Goal: Task Accomplishment & Management: Complete application form

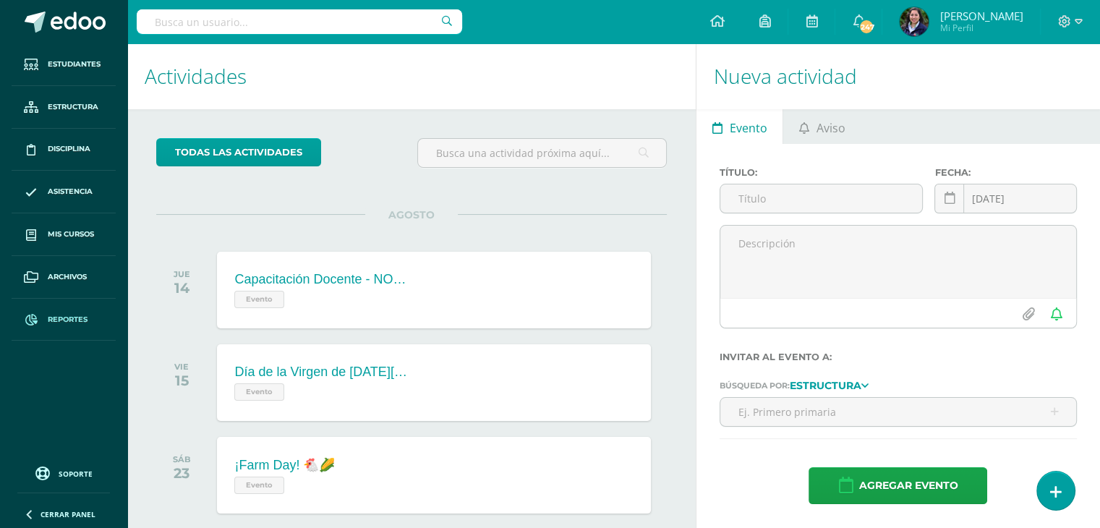
click at [58, 316] on span "Reportes" at bounding box center [68, 320] width 40 height 12
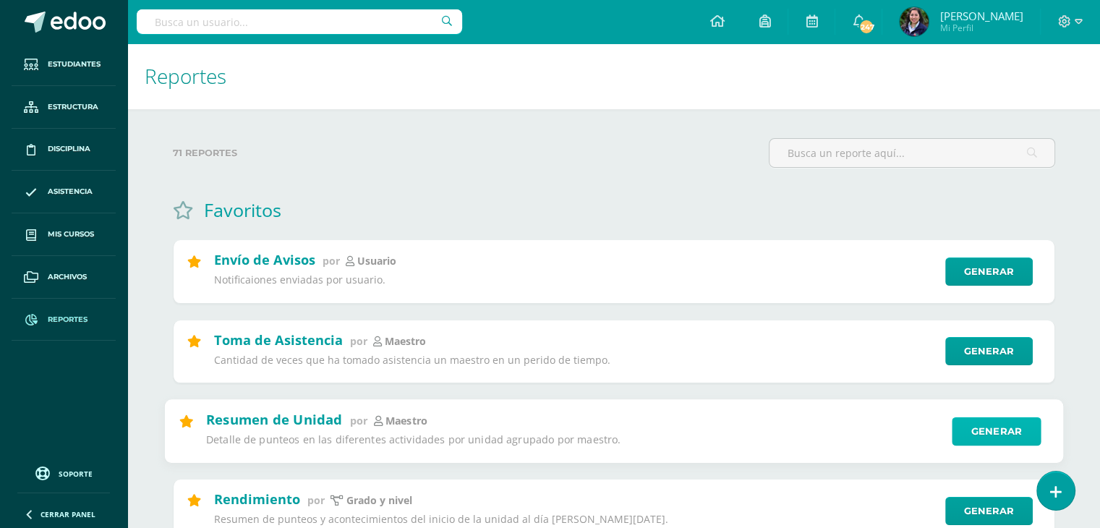
click at [966, 427] on link "Generar" at bounding box center [996, 430] width 89 height 29
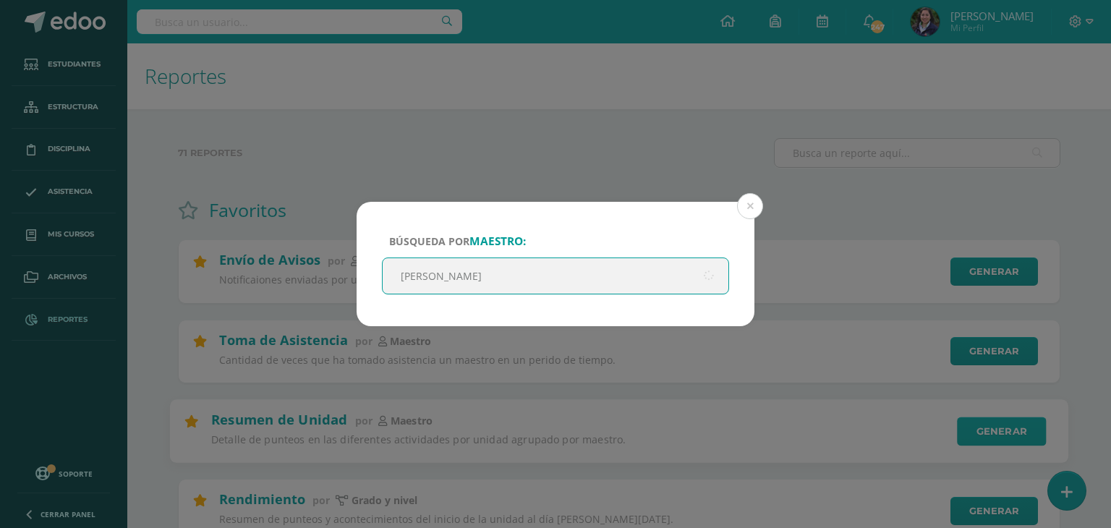
type input "kimberl"
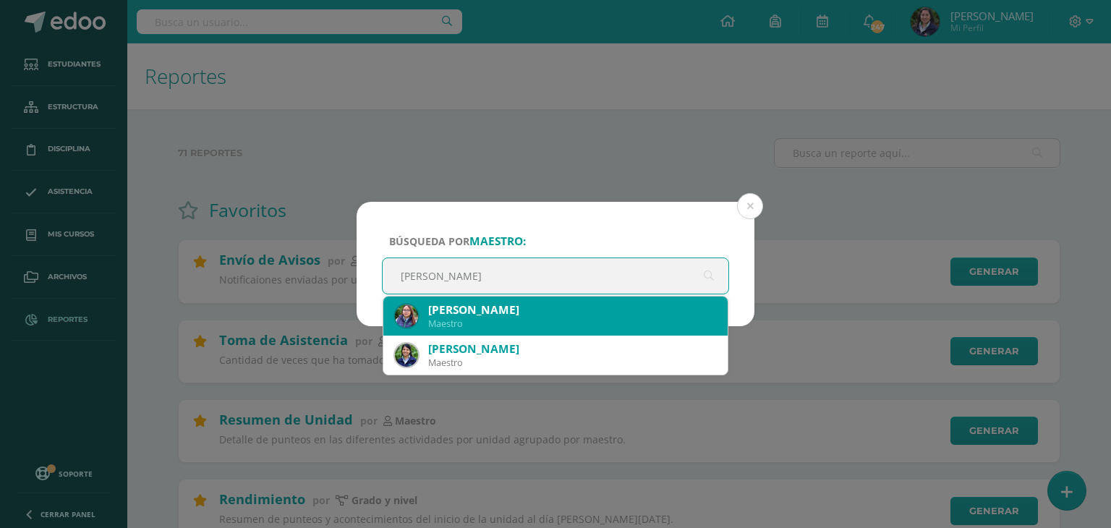
click at [666, 307] on div "Kimberly Azucena Ramirez del Aguila" at bounding box center [572, 309] width 288 height 15
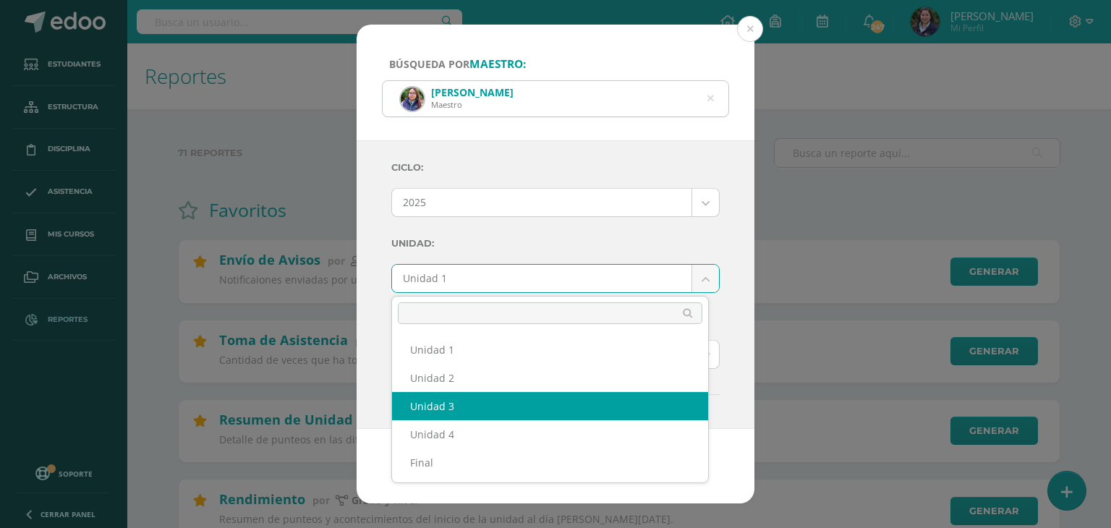
select select "Unidad 3"
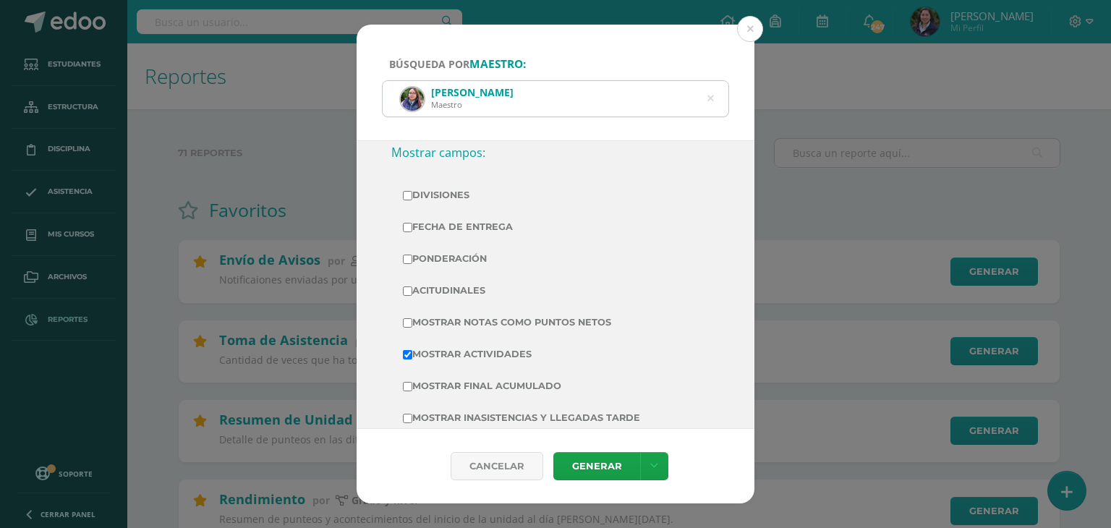
scroll to position [283, 0]
click at [408, 200] on input "Divisiones" at bounding box center [407, 196] width 9 height 9
checkbox input "true"
click at [414, 228] on label "Fecha de Entrega" at bounding box center [555, 228] width 305 height 20
click at [412, 228] on input "Fecha de Entrega" at bounding box center [407, 228] width 9 height 9
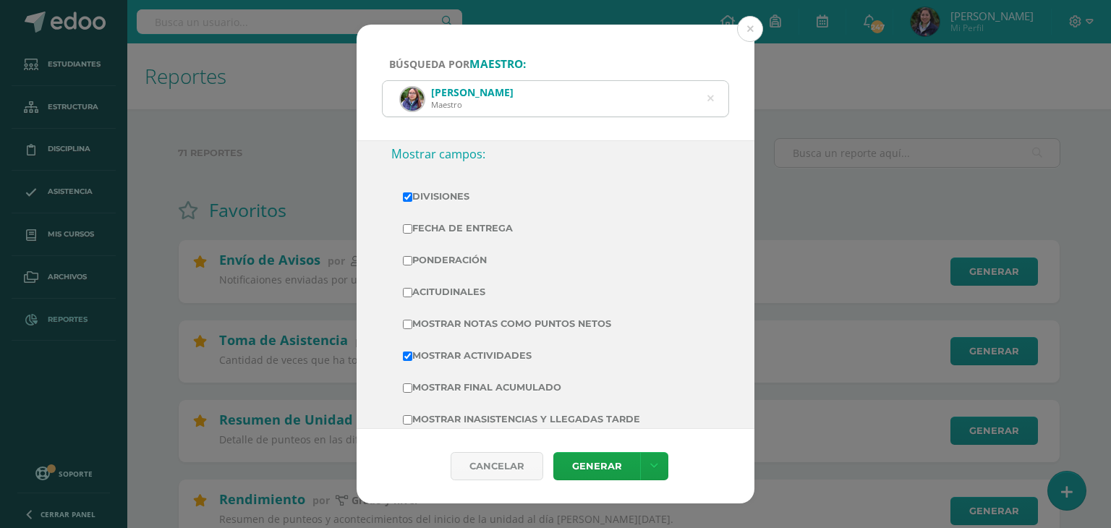
checkbox input "true"
click at [415, 255] on label "Ponderación" at bounding box center [555, 260] width 305 height 20
click at [412, 256] on input "Ponderación" at bounding box center [407, 260] width 9 height 9
checkbox input "true"
click at [414, 283] on label "Acitudinales" at bounding box center [555, 292] width 305 height 20
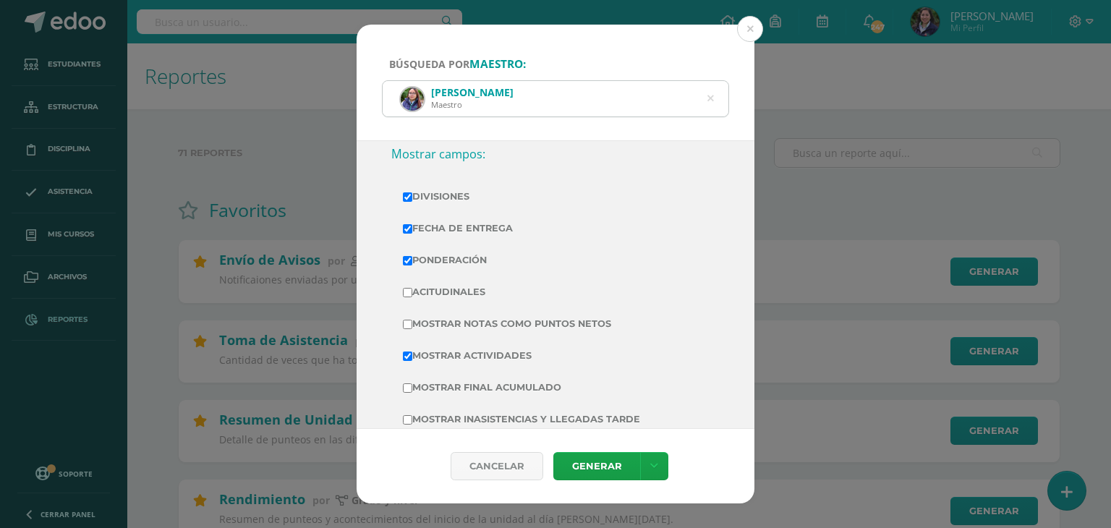
click at [412, 288] on input "Acitudinales" at bounding box center [407, 292] width 9 height 9
checkbox input "true"
click at [605, 466] on link "Generar" at bounding box center [596, 466] width 87 height 28
click at [709, 95] on icon at bounding box center [710, 98] width 30 height 30
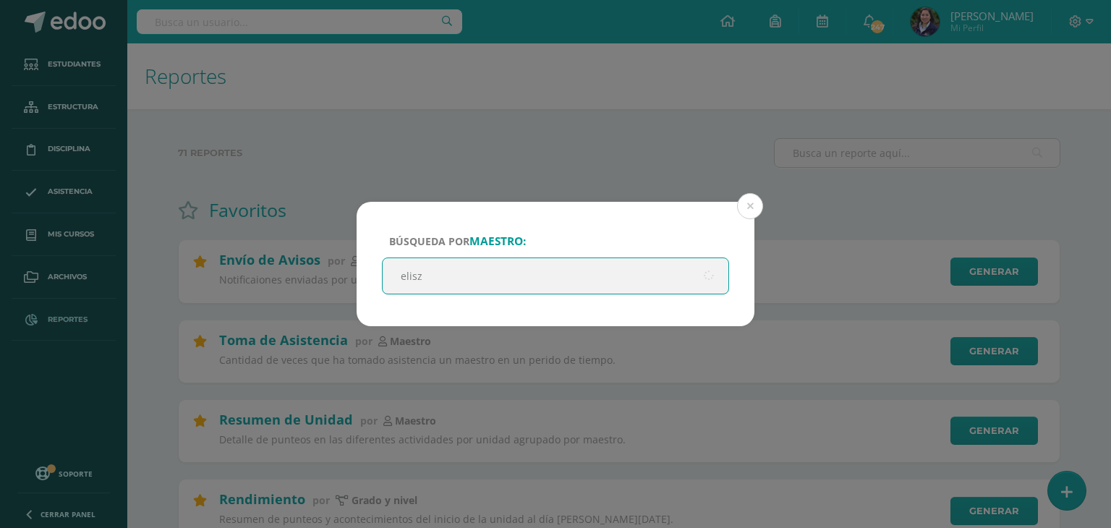
type input "elisza"
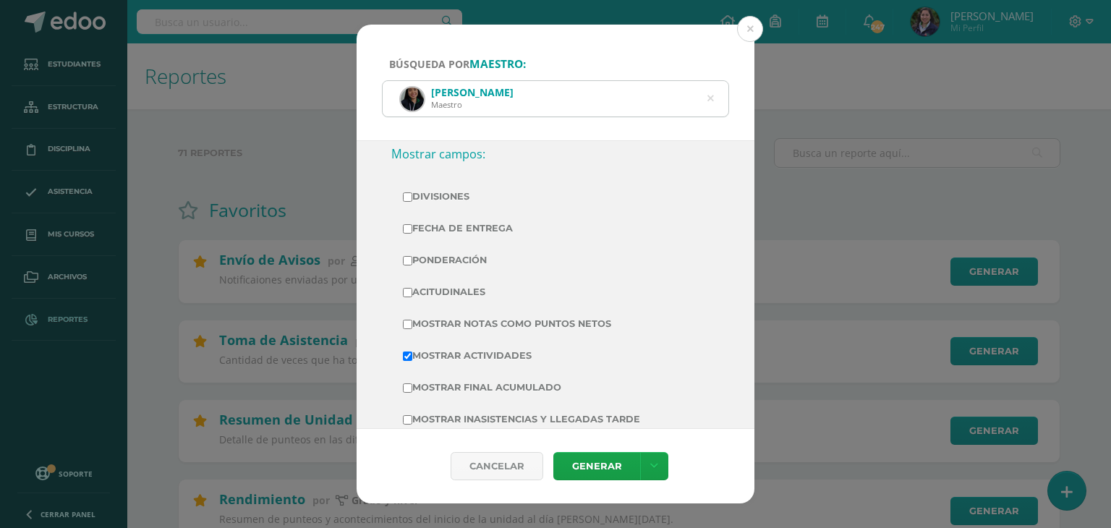
click at [473, 198] on label "Divisiones" at bounding box center [555, 197] width 305 height 20
click at [412, 198] on input "Divisiones" at bounding box center [407, 196] width 9 height 9
checkbox input "true"
click at [481, 219] on label "Fecha de Entrega" at bounding box center [555, 228] width 305 height 20
click at [412, 224] on input "Fecha de Entrega" at bounding box center [407, 228] width 9 height 9
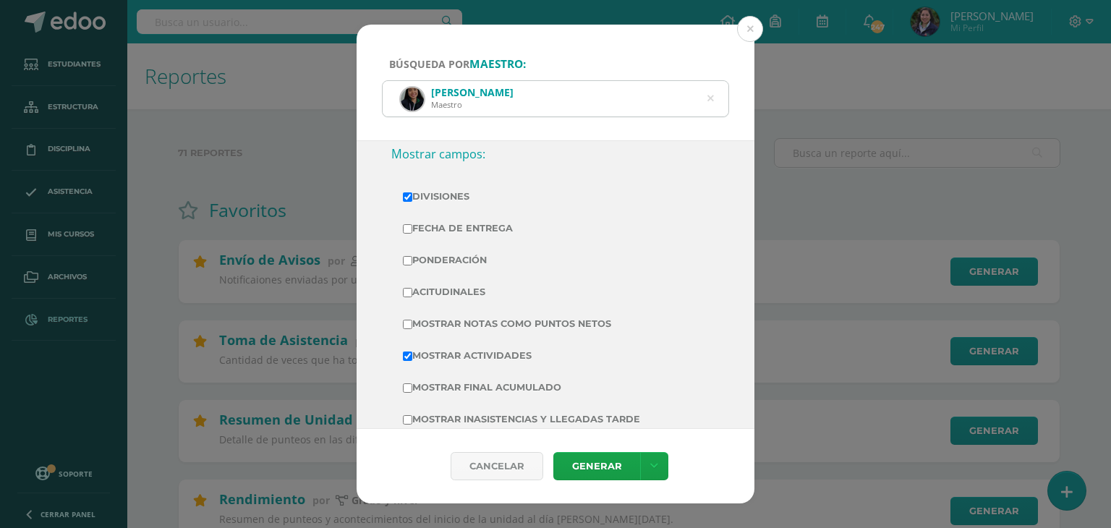
checkbox input "true"
click at [466, 255] on label "Ponderación" at bounding box center [555, 260] width 305 height 20
click at [412, 256] on input "Ponderación" at bounding box center [407, 260] width 9 height 9
checkbox input "true"
click at [463, 296] on label "Acitudinales" at bounding box center [555, 292] width 305 height 20
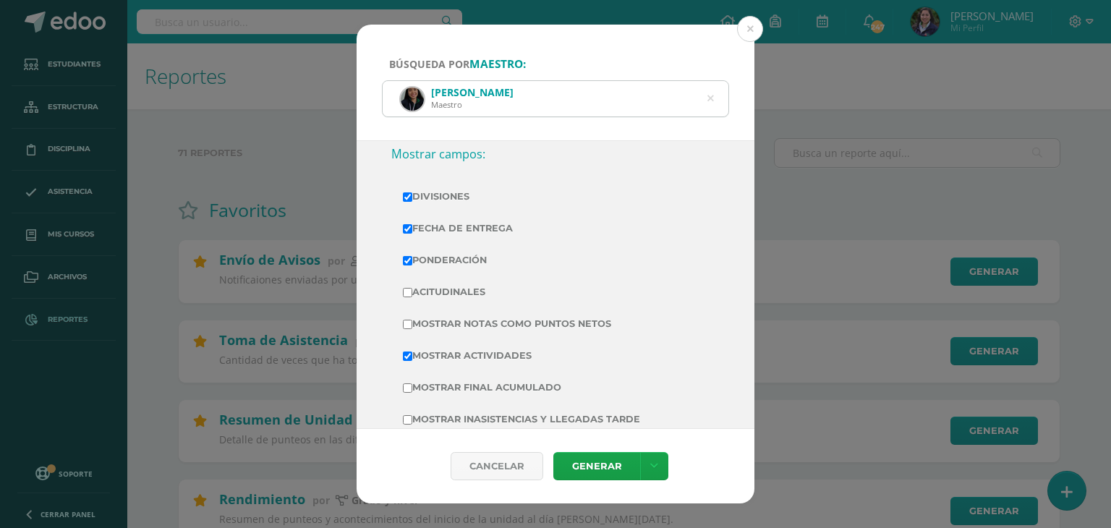
click at [412, 296] on input "Acitudinales" at bounding box center [407, 292] width 9 height 9
checkbox input "true"
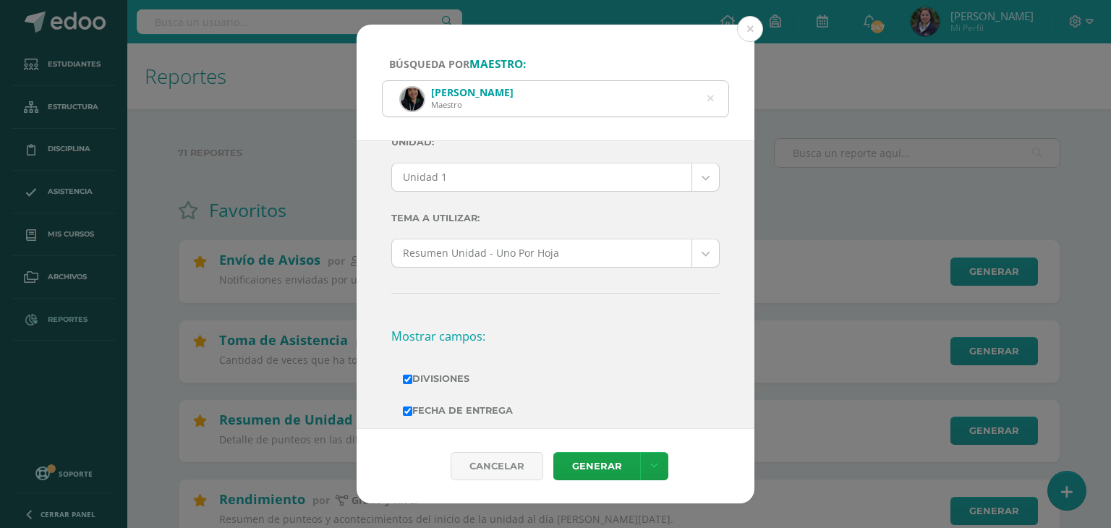
scroll to position [98, 0]
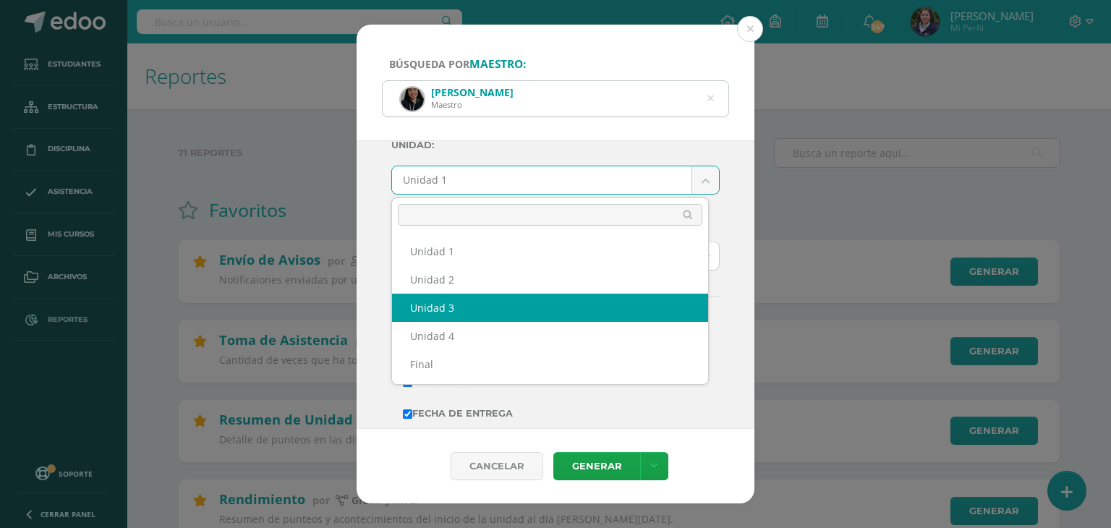
select select "Unidad 3"
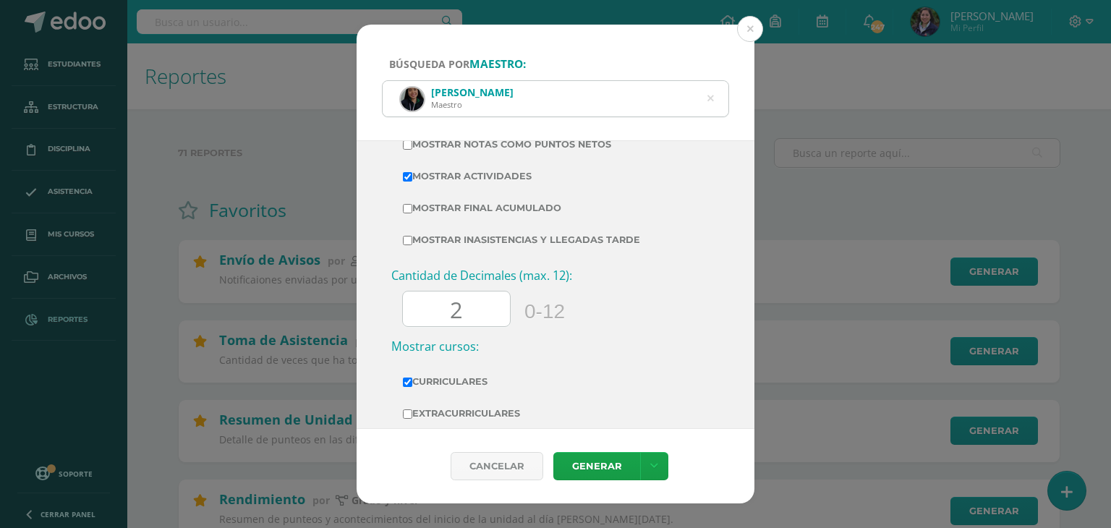
scroll to position [519, 0]
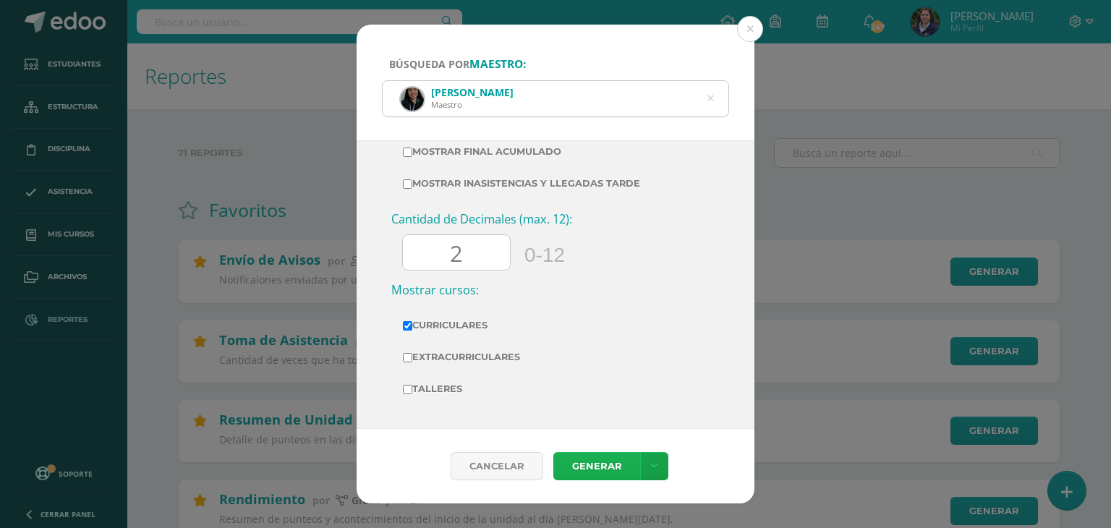
click at [576, 472] on link "Generar" at bounding box center [596, 466] width 87 height 28
click at [712, 99] on icon at bounding box center [710, 98] width 7 height 37
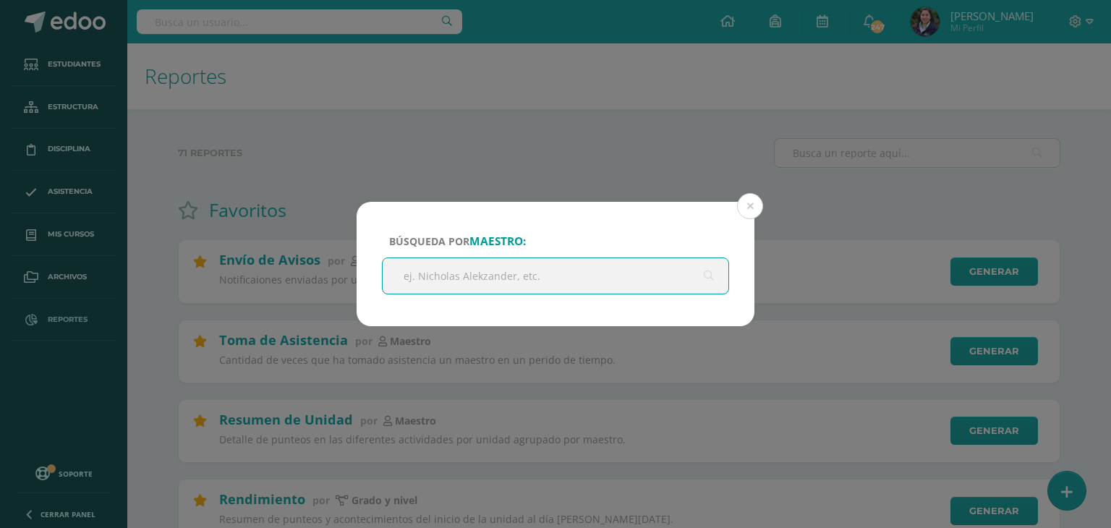
click at [477, 278] on input "text" at bounding box center [556, 275] width 346 height 35
type input "maite"
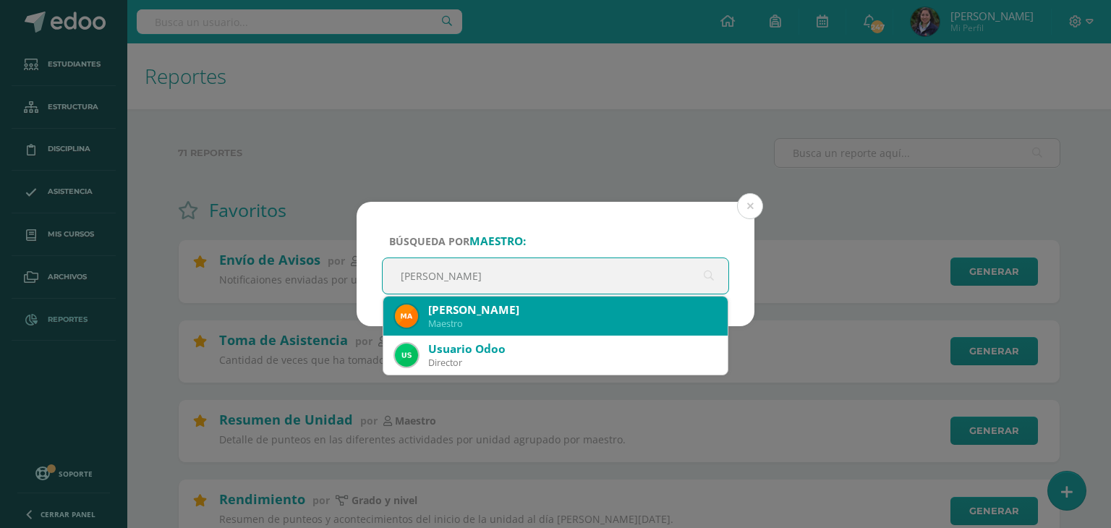
click at [490, 321] on div "Maestro" at bounding box center [572, 323] width 288 height 12
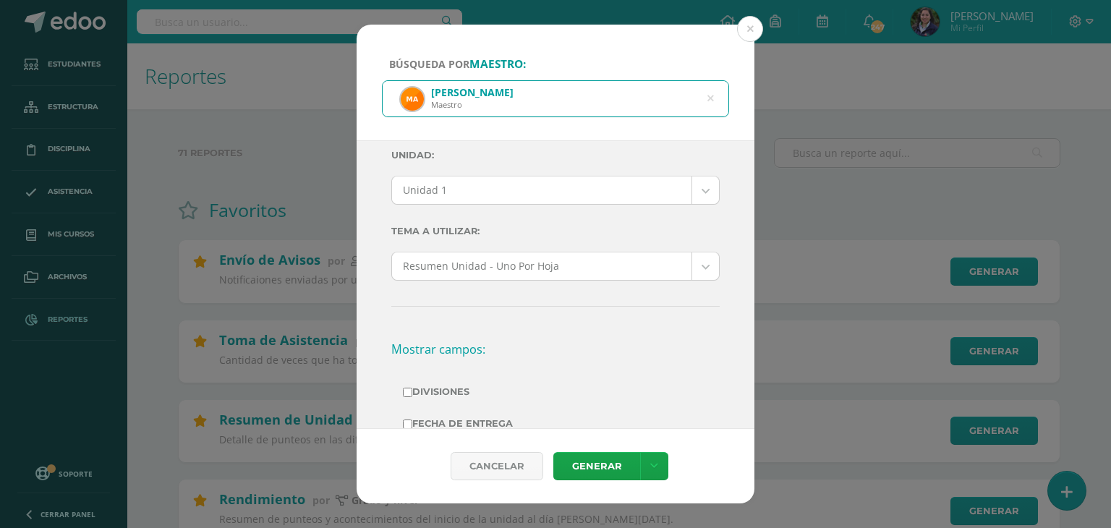
scroll to position [0, 0]
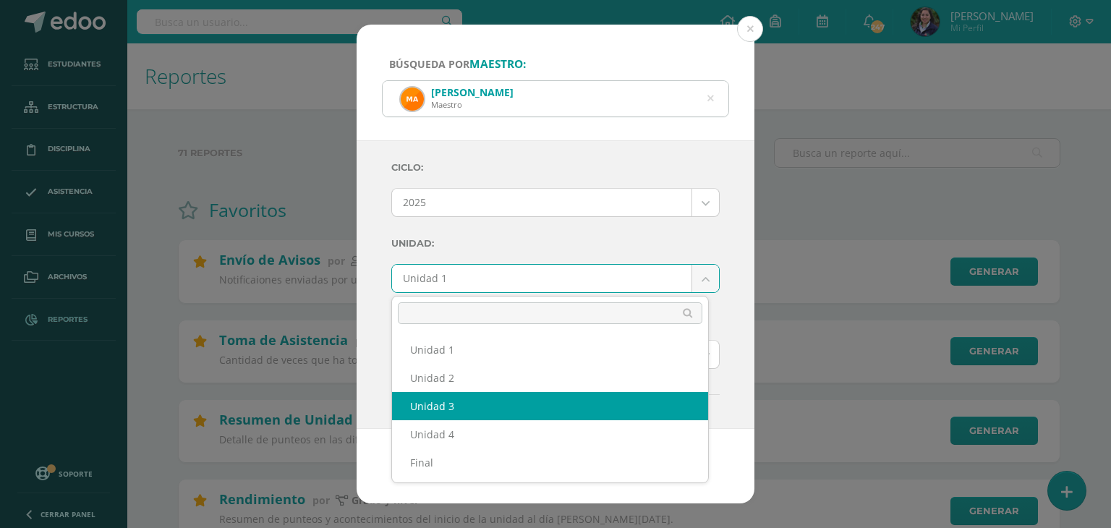
select select "Unidad 3"
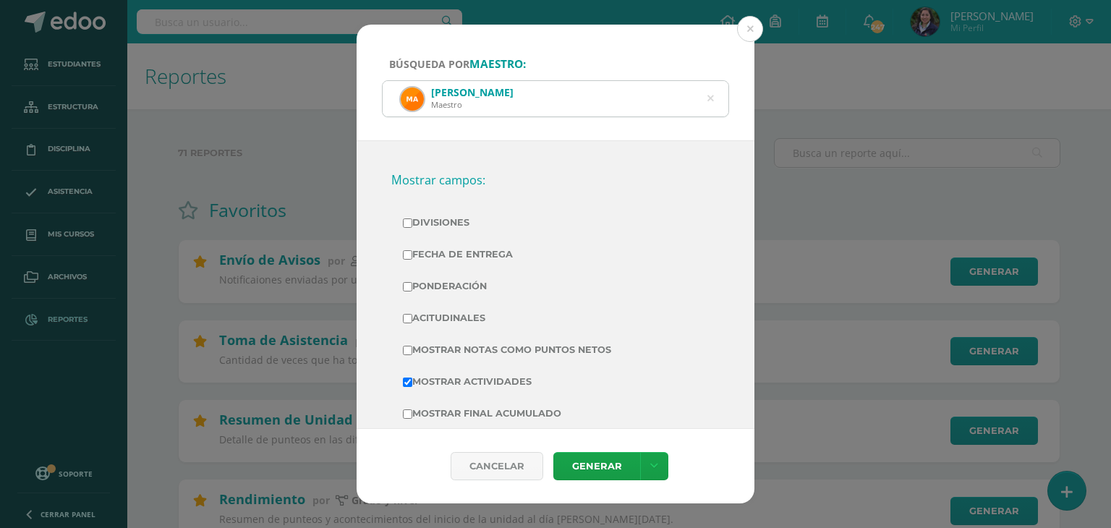
scroll to position [270, 0]
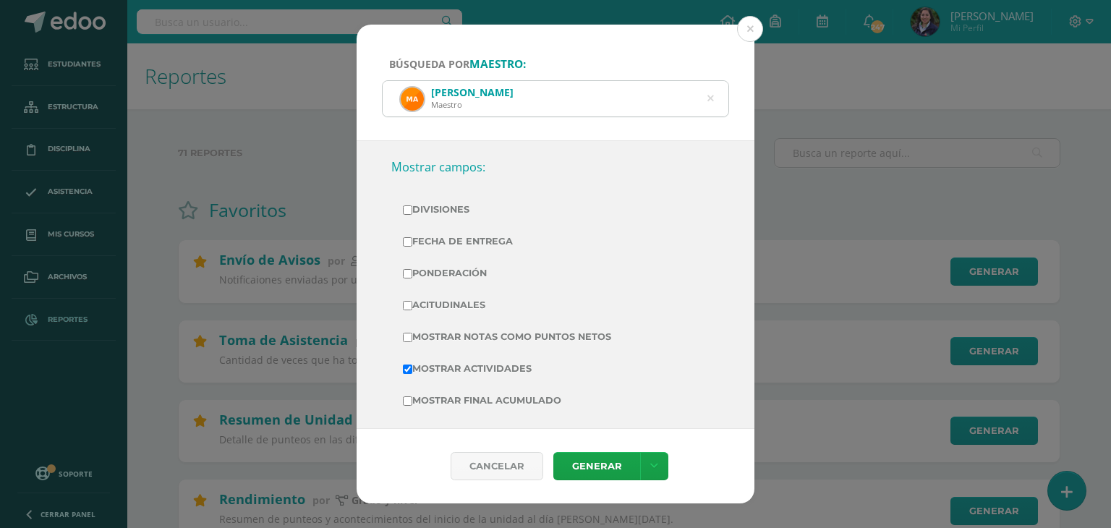
click at [454, 208] on label "Divisiones" at bounding box center [555, 210] width 305 height 20
click at [412, 208] on input "Divisiones" at bounding box center [407, 209] width 9 height 9
checkbox input "true"
click at [454, 235] on label "Fecha de Entrega" at bounding box center [555, 241] width 305 height 20
click at [412, 237] on input "Fecha de Entrega" at bounding box center [407, 241] width 9 height 9
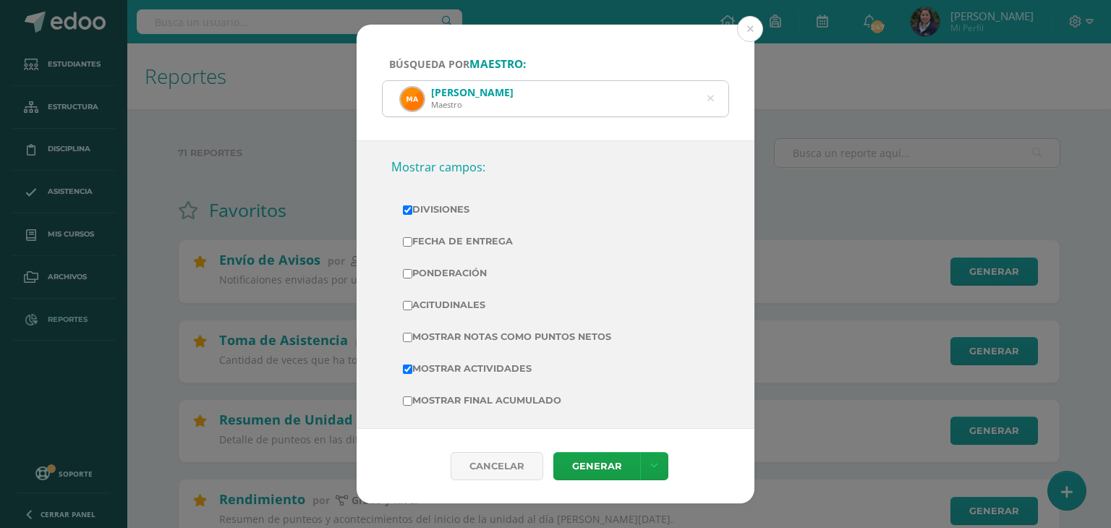
checkbox input "true"
click at [456, 273] on label "Ponderación" at bounding box center [555, 273] width 305 height 20
click at [412, 273] on input "Ponderación" at bounding box center [407, 273] width 9 height 9
checkbox input "true"
click at [450, 307] on label "Acitudinales" at bounding box center [555, 305] width 305 height 20
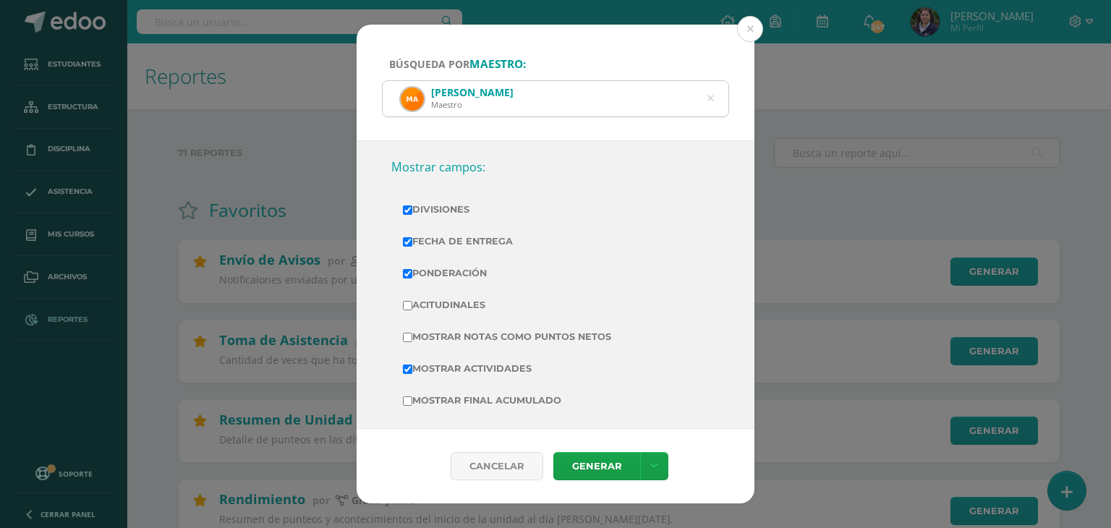
click at [412, 307] on input "Acitudinales" at bounding box center [407, 305] width 9 height 9
checkbox input "true"
click at [601, 469] on link "Generar" at bounding box center [596, 466] width 87 height 28
click at [678, 97] on div "Maite Damaris Gálvez López Maestro" at bounding box center [556, 98] width 346 height 35
click at [712, 102] on icon at bounding box center [710, 98] width 30 height 30
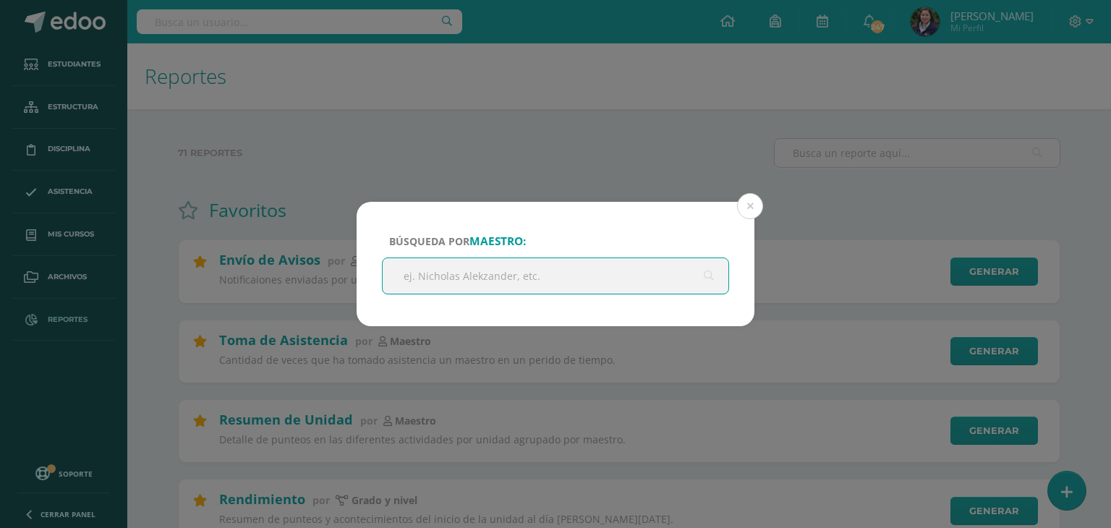
click at [522, 264] on input "text" at bounding box center [556, 275] width 346 height 35
type input "[PERSON_NAME]"
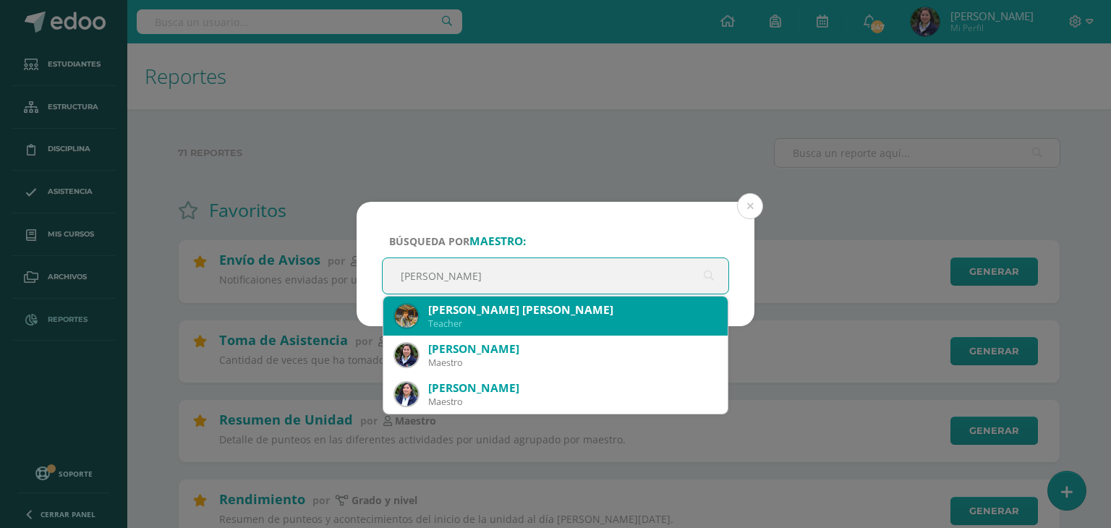
click at [525, 306] on div "[PERSON_NAME] [PERSON_NAME]" at bounding box center [572, 309] width 288 height 15
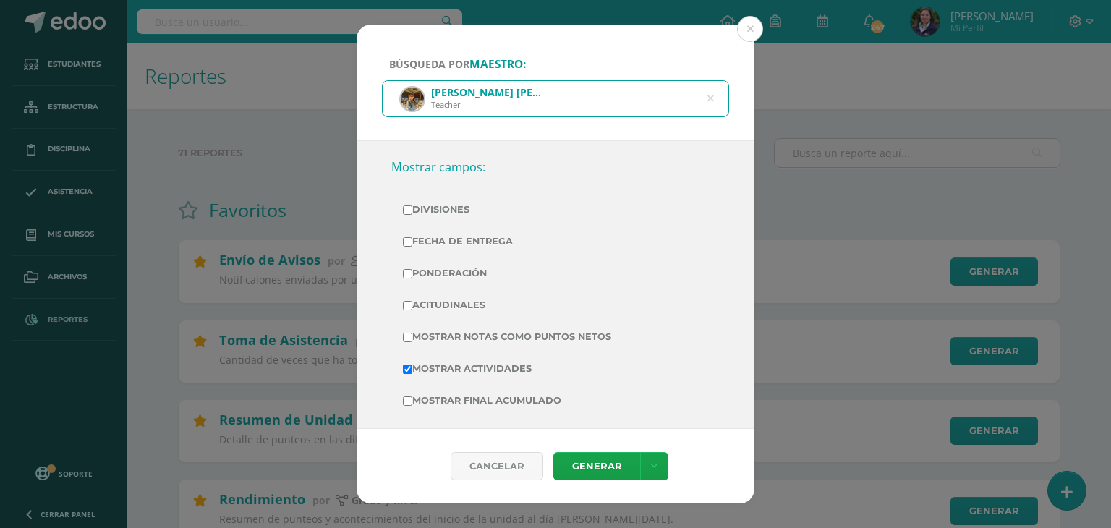
scroll to position [0, 0]
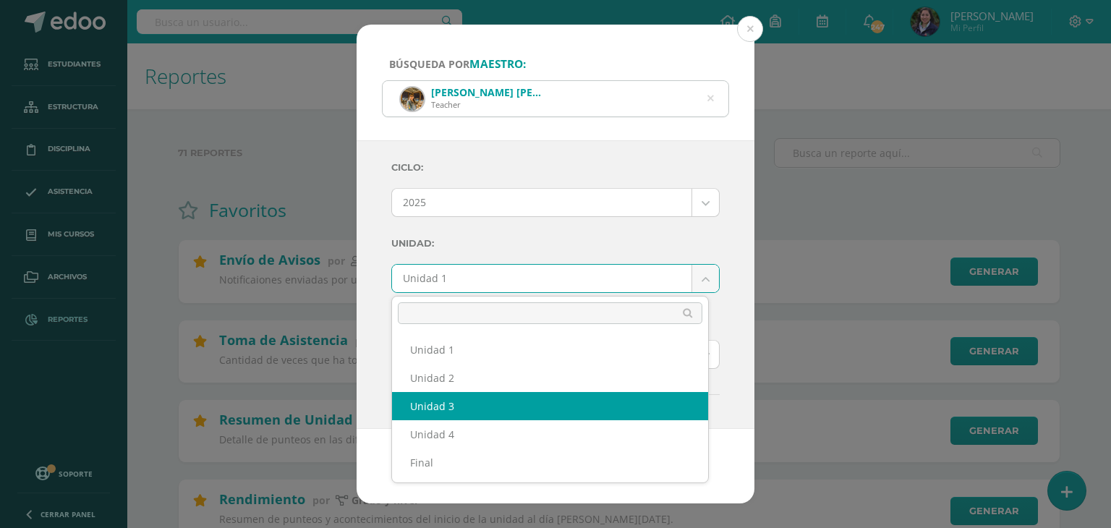
select select "Unidad 3"
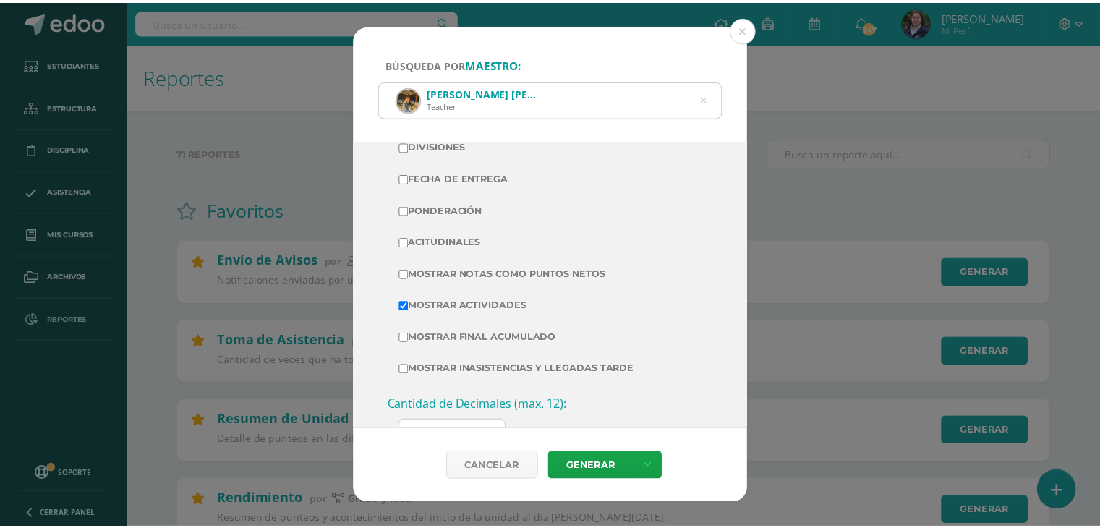
scroll to position [337, 0]
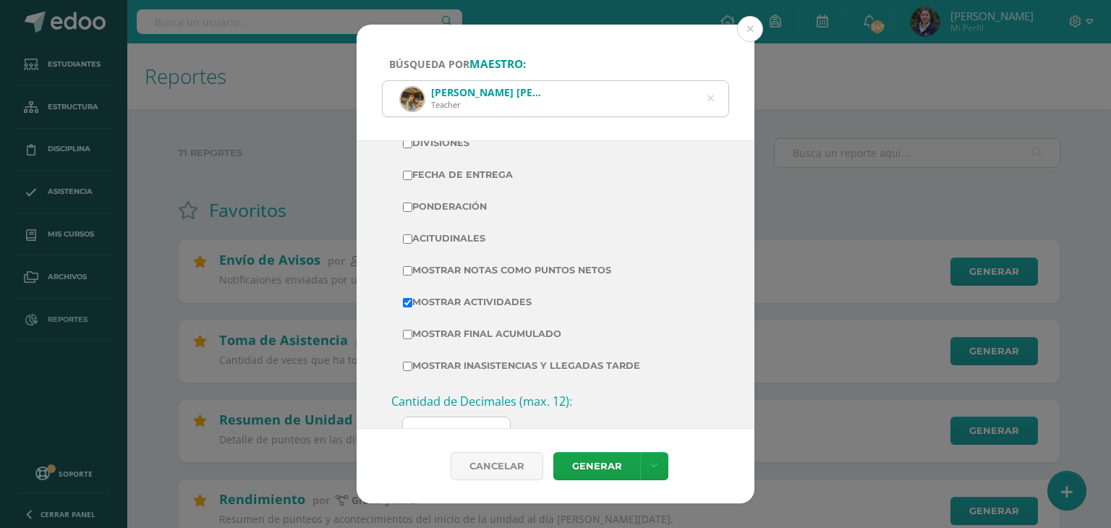
click at [406, 145] on input "Divisiones" at bounding box center [407, 143] width 9 height 9
checkbox input "true"
drag, startPoint x: 409, startPoint y: 175, endPoint x: 405, endPoint y: 211, distance: 36.3
click at [405, 211] on tbody "Divisiones Fecha de Entrega Ponderación Acitudinales Mostrar Notas Como Puntos …" at bounding box center [555, 254] width 328 height 255
click at [405, 211] on label "Ponderación" at bounding box center [555, 207] width 305 height 20
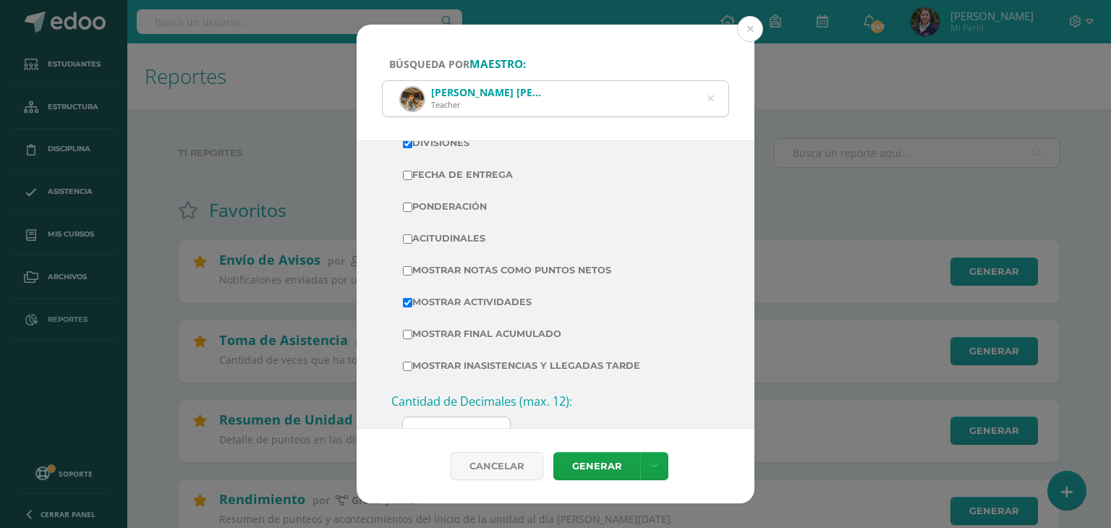
click at [405, 211] on input "Ponderación" at bounding box center [407, 206] width 9 height 9
checkbox input "true"
click at [406, 176] on input "Fecha de Entrega" at bounding box center [407, 175] width 9 height 9
checkbox input "true"
click at [406, 243] on label "Acitudinales" at bounding box center [555, 238] width 305 height 20
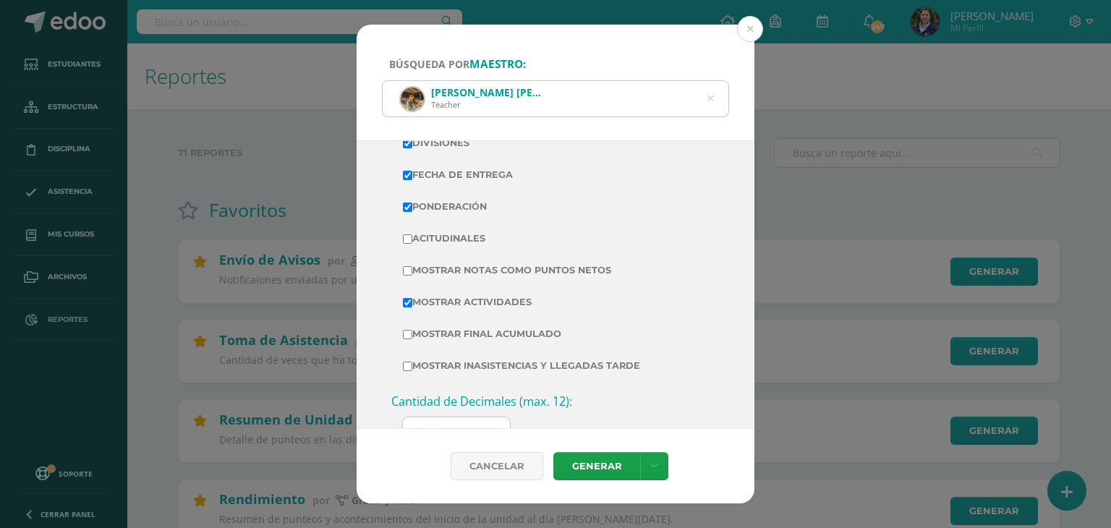
click at [406, 243] on input "Acitudinales" at bounding box center [407, 238] width 9 height 9
checkbox input "true"
click at [600, 475] on link "Generar" at bounding box center [596, 466] width 87 height 28
click at [752, 30] on button at bounding box center [750, 29] width 26 height 26
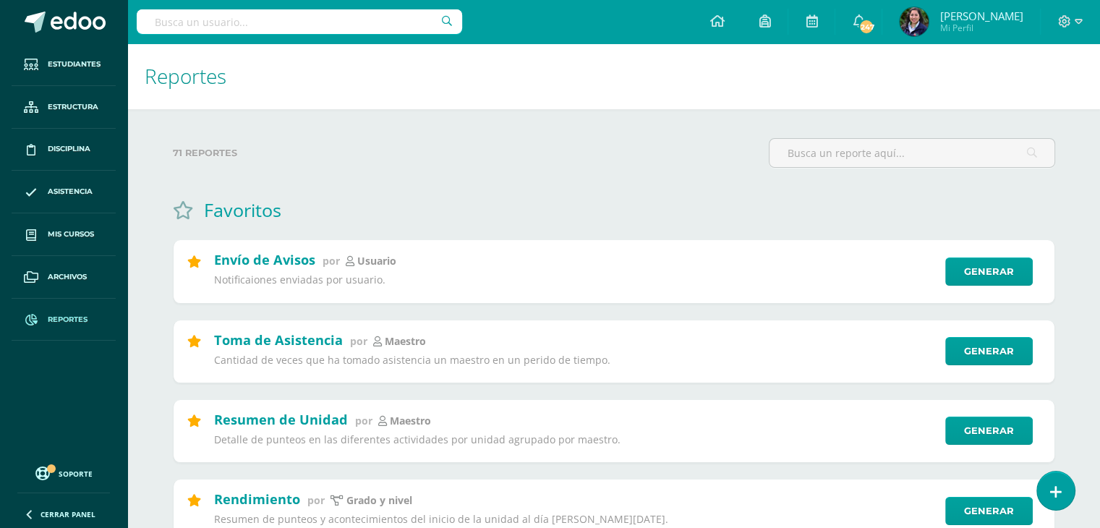
click at [313, 22] on input "text" at bounding box center [299, 21] width 325 height 25
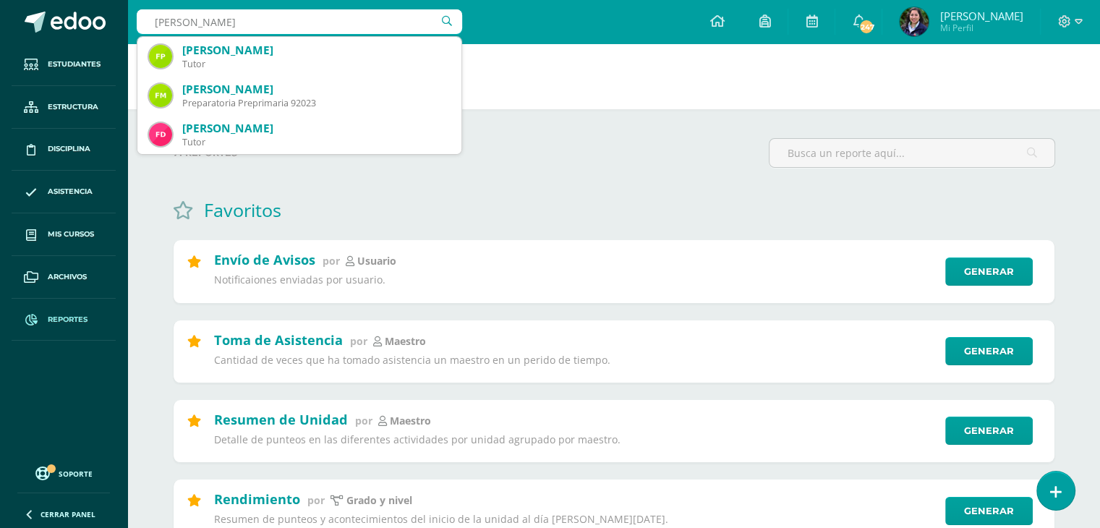
type input "fatima monterroso"
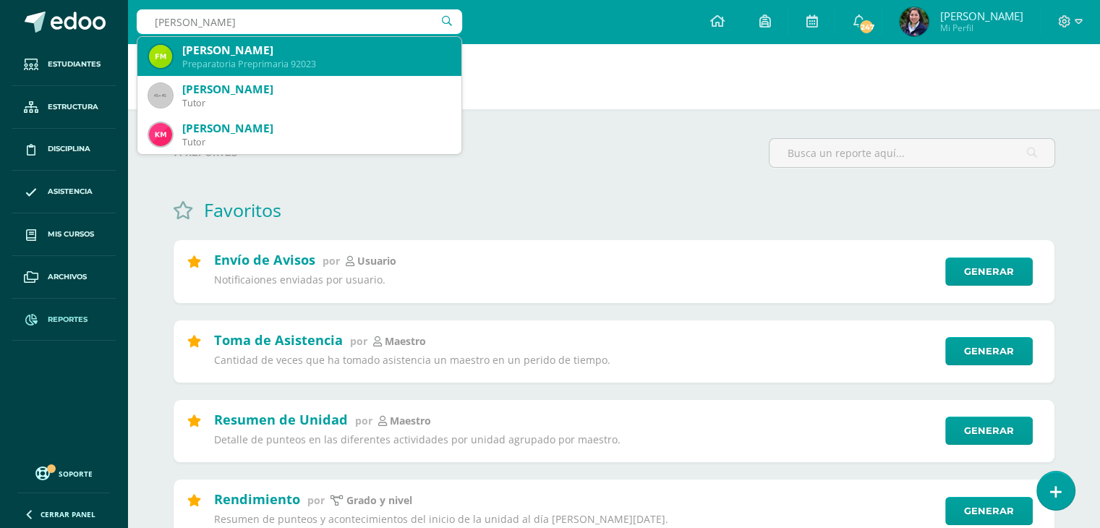
click at [284, 37] on div "Fátima Patricia Monterroso Oliva Preparatoria Preprimaria 92023" at bounding box center [299, 56] width 301 height 39
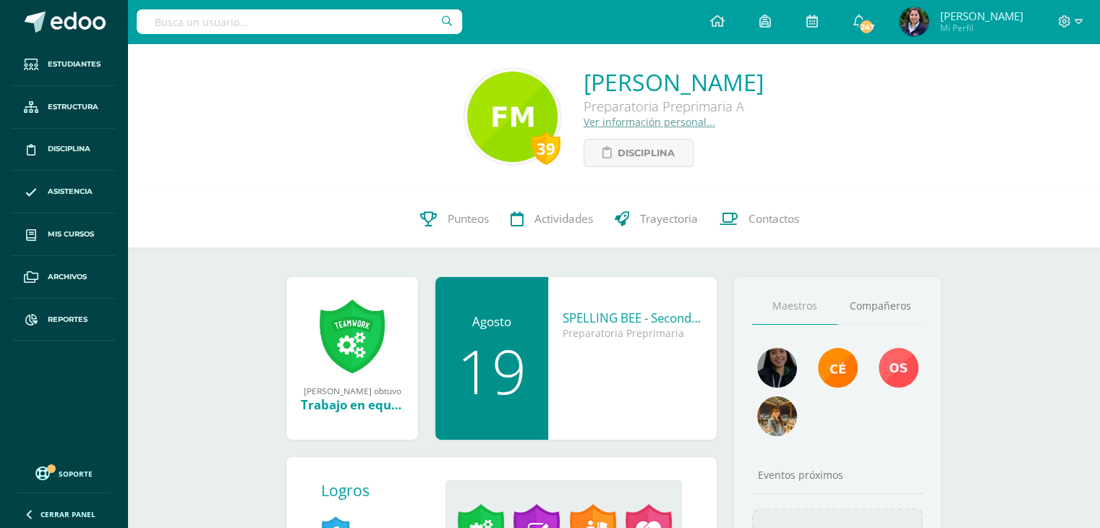
click at [584, 87] on link "Fátima Patricia Monterroso Oliva" at bounding box center [674, 82] width 180 height 31
click at [231, 23] on input "text" at bounding box center [299, 21] width 325 height 25
type input "preparatoria"
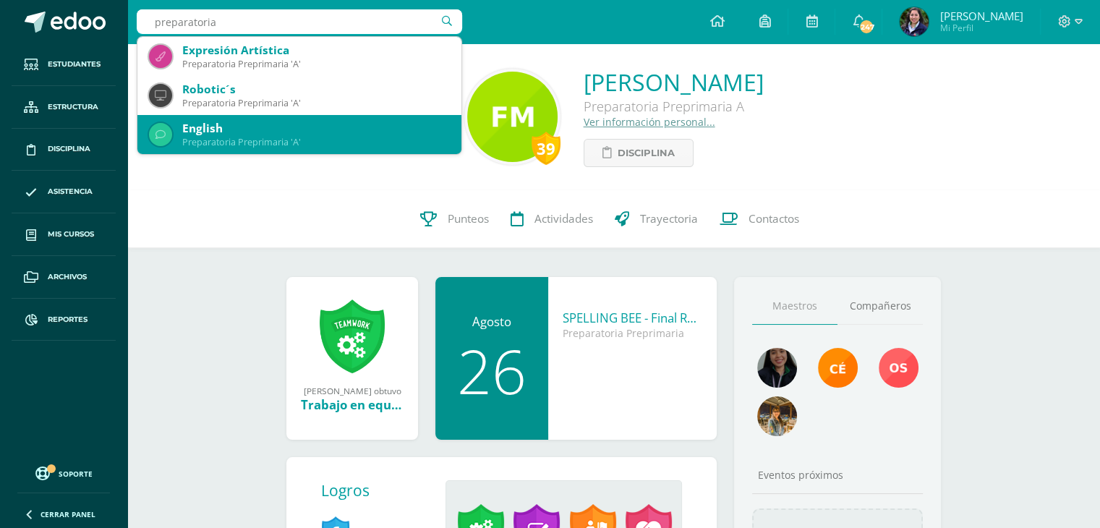
click at [246, 131] on div "English" at bounding box center [316, 128] width 268 height 15
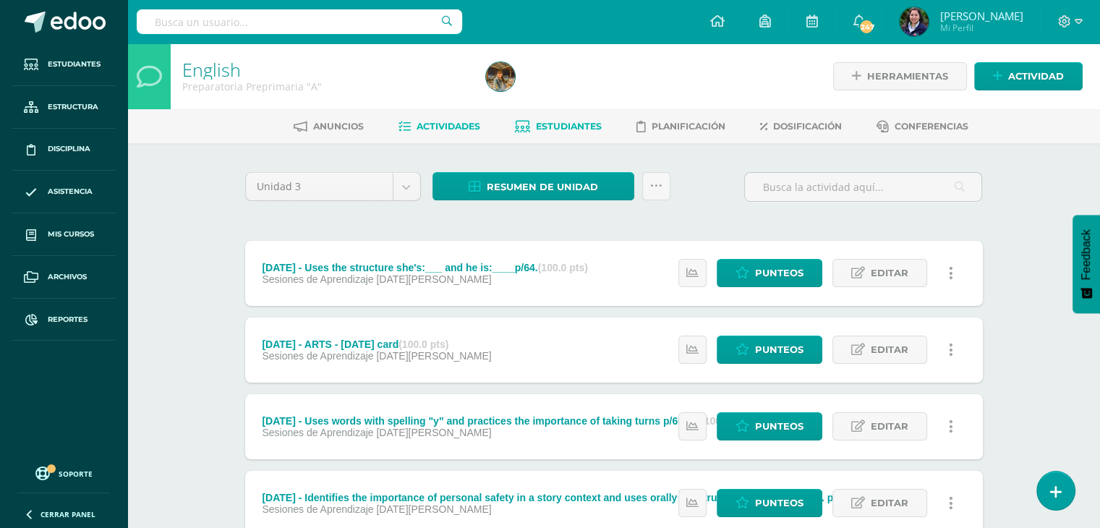
click at [593, 131] on span "Estudiantes" at bounding box center [569, 126] width 66 height 11
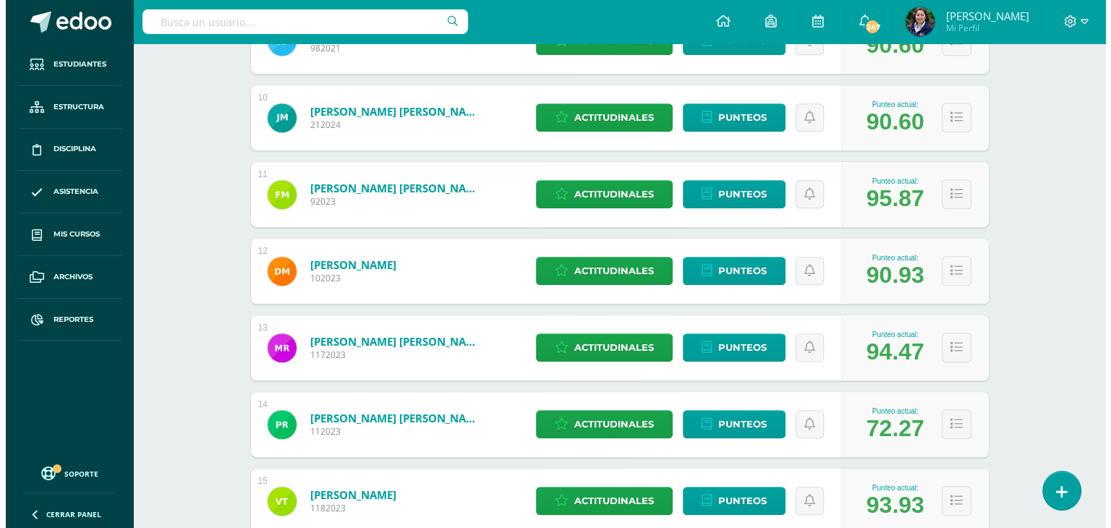
scroll to position [918, 0]
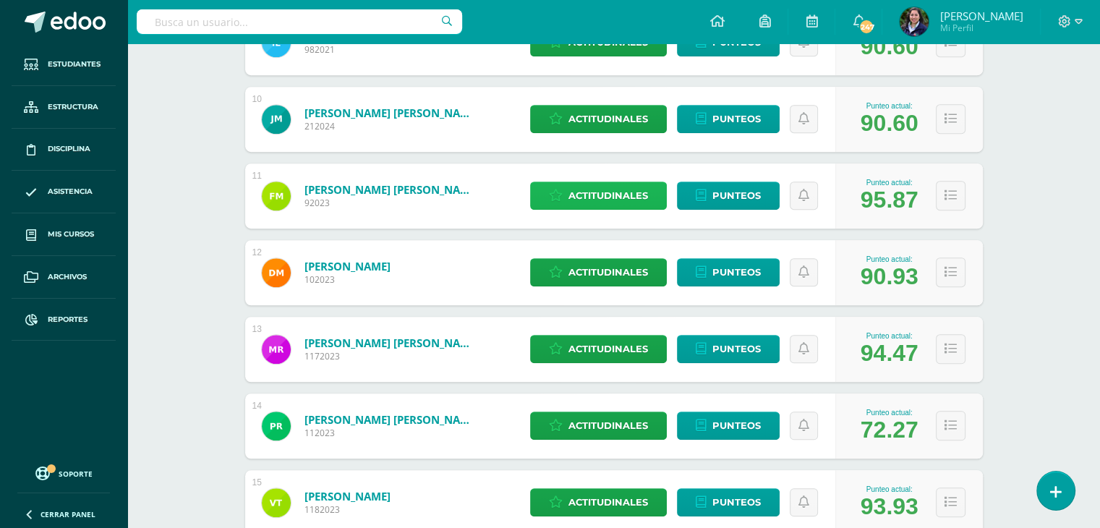
click at [571, 189] on span "Actitudinales" at bounding box center [608, 195] width 80 height 27
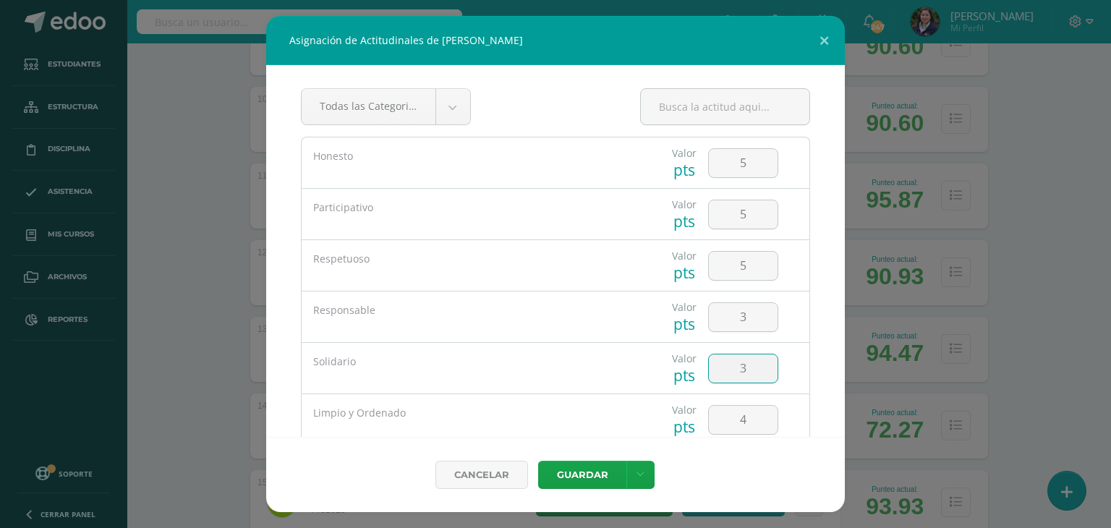
click at [745, 376] on input "3" at bounding box center [743, 368] width 69 height 28
type input "5"
click at [741, 318] on input "3" at bounding box center [743, 317] width 69 height 28
type input "5"
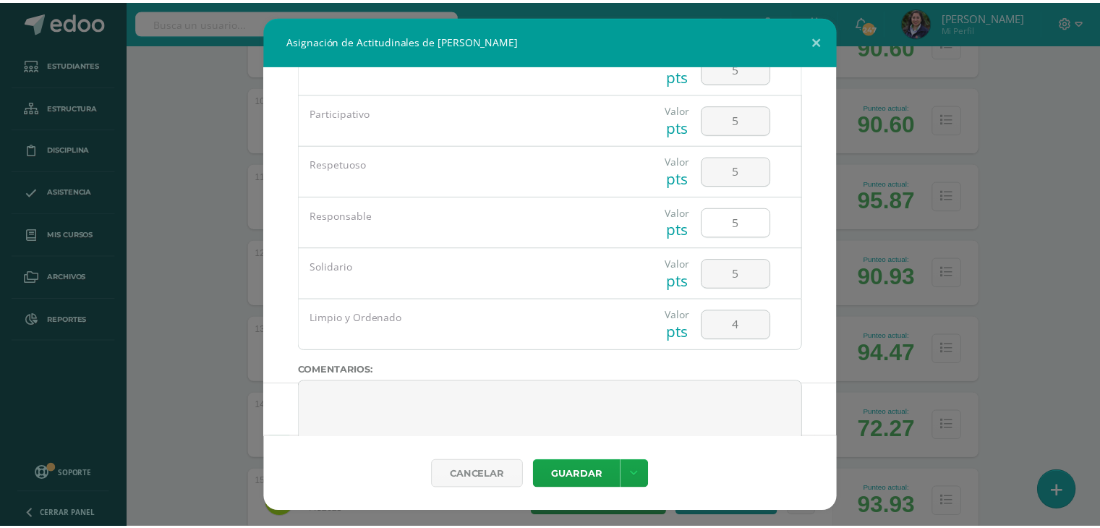
scroll to position [133, 0]
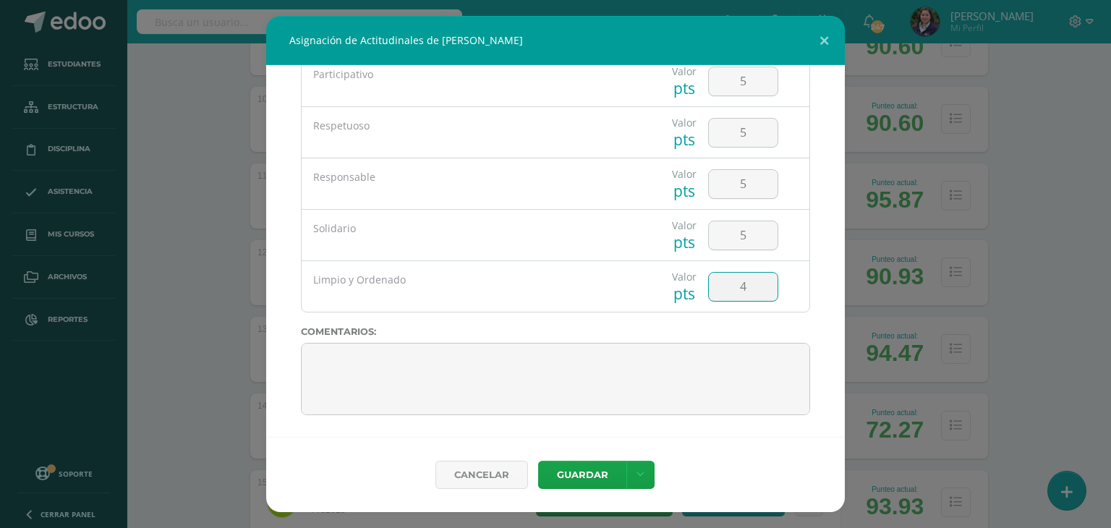
click at [743, 283] on input "4" at bounding box center [743, 287] width 69 height 28
type input "5"
click at [590, 467] on button "Guardar" at bounding box center [582, 475] width 88 height 28
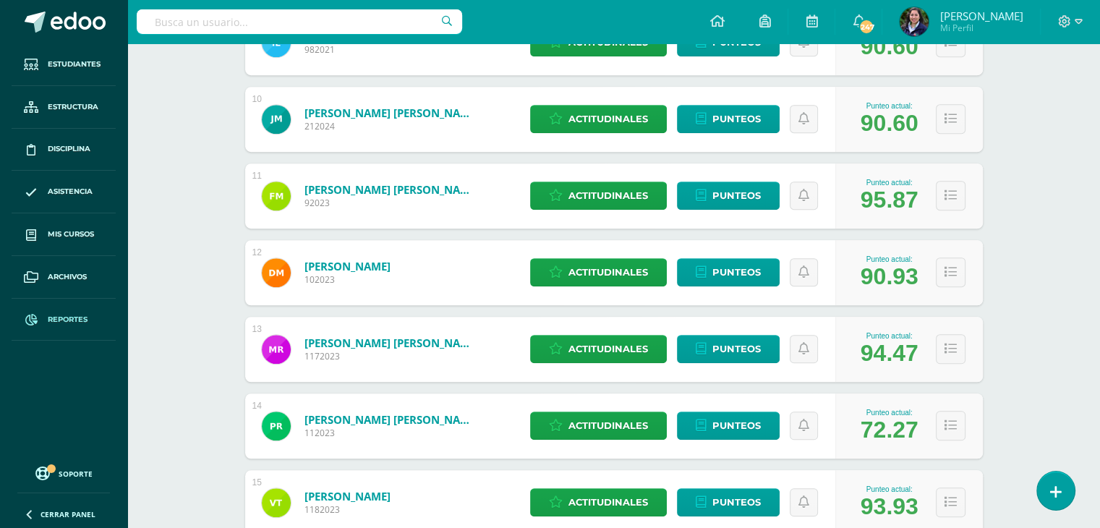
click at [51, 316] on span "Reportes" at bounding box center [68, 320] width 40 height 12
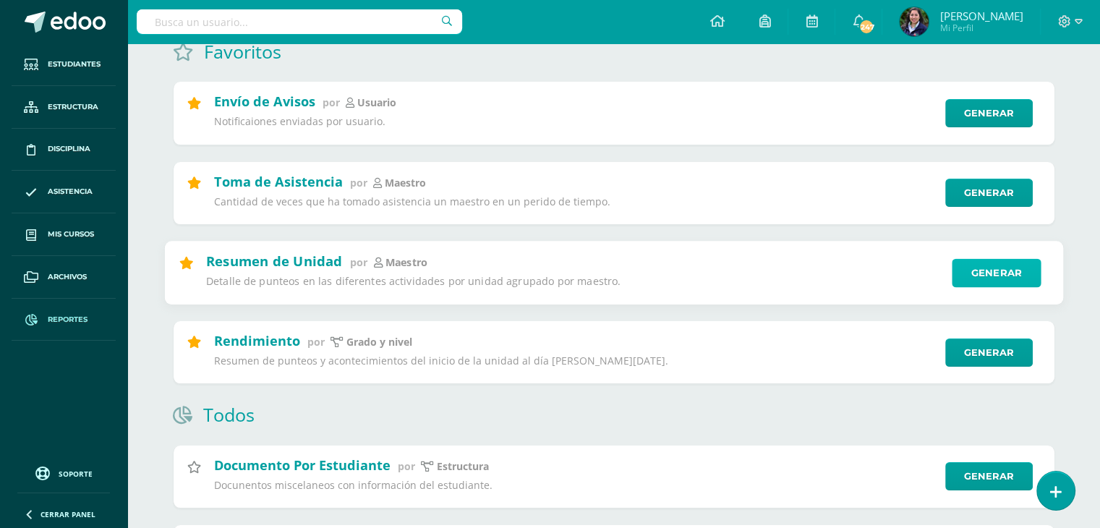
click at [957, 273] on link "Generar" at bounding box center [996, 272] width 89 height 29
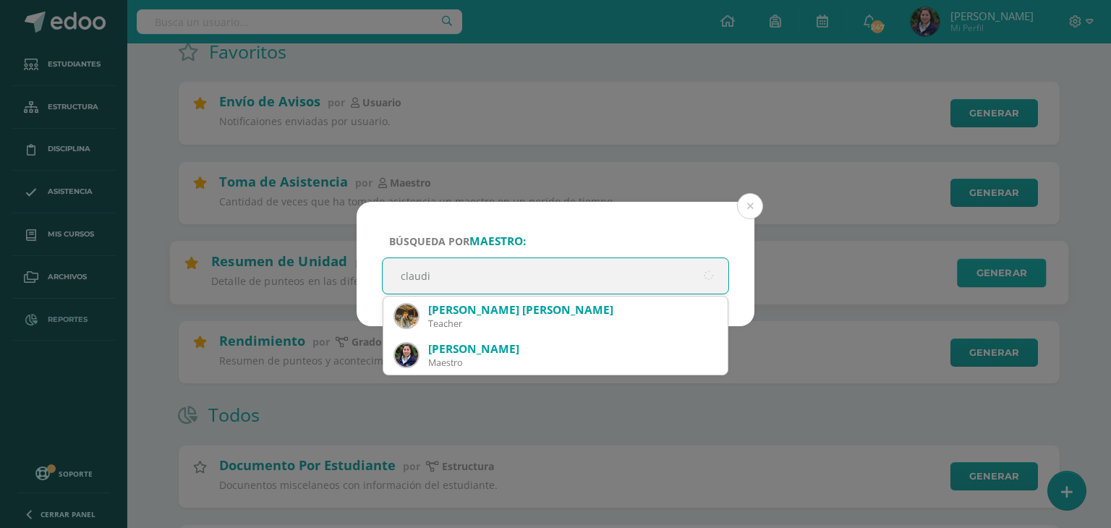
type input "[PERSON_NAME]"
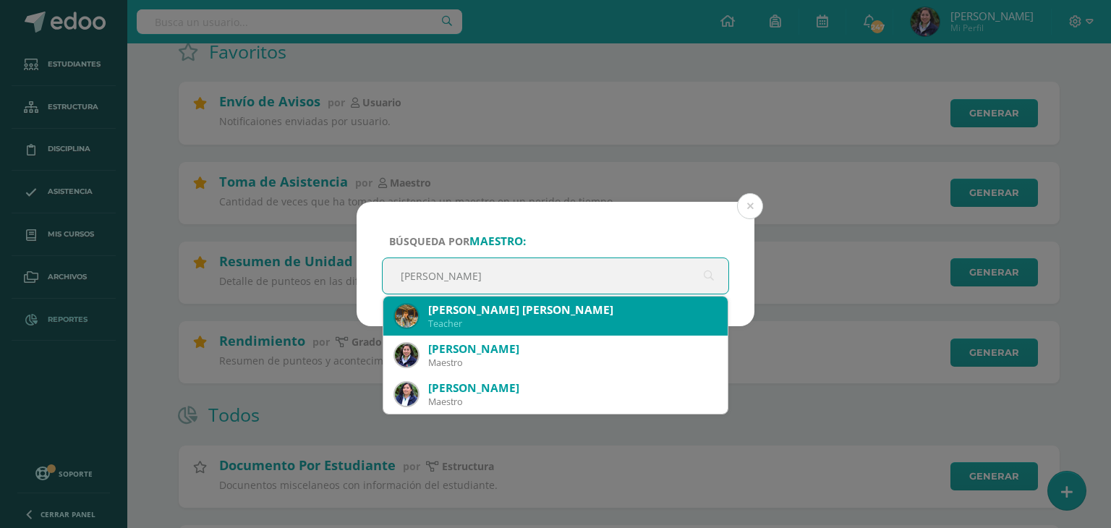
click at [649, 311] on div "[PERSON_NAME] [PERSON_NAME]" at bounding box center [572, 309] width 288 height 15
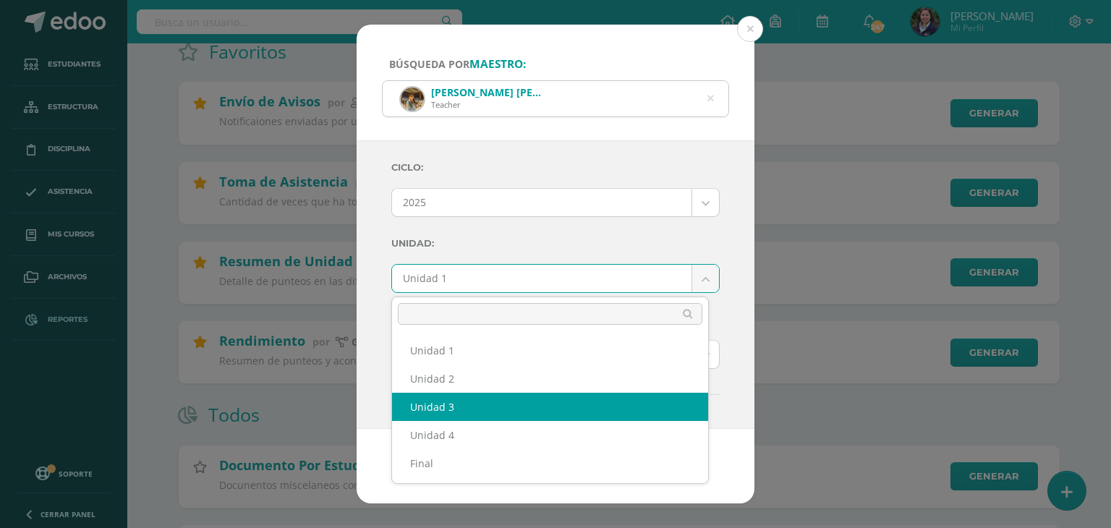
select select "Unidad 3"
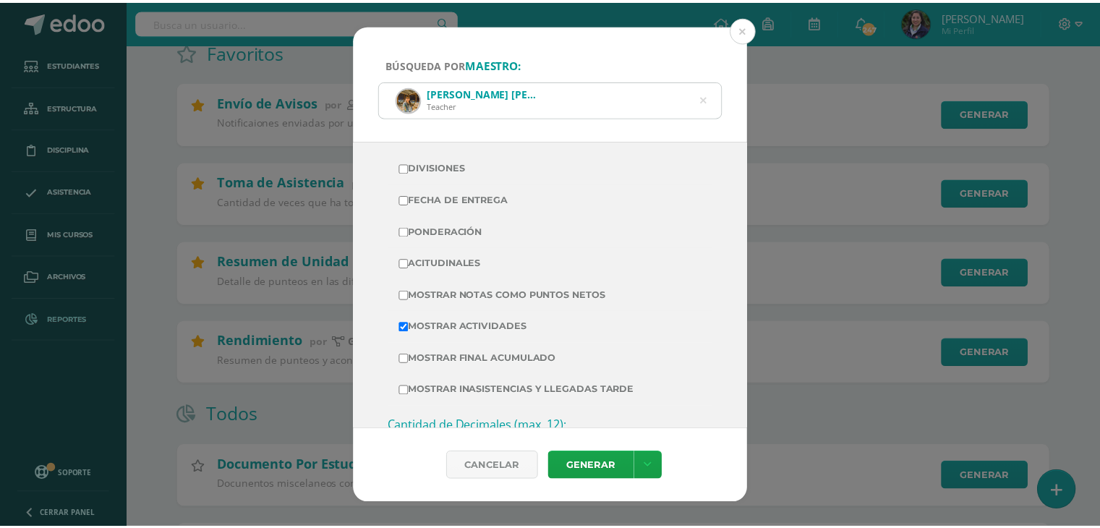
scroll to position [307, 0]
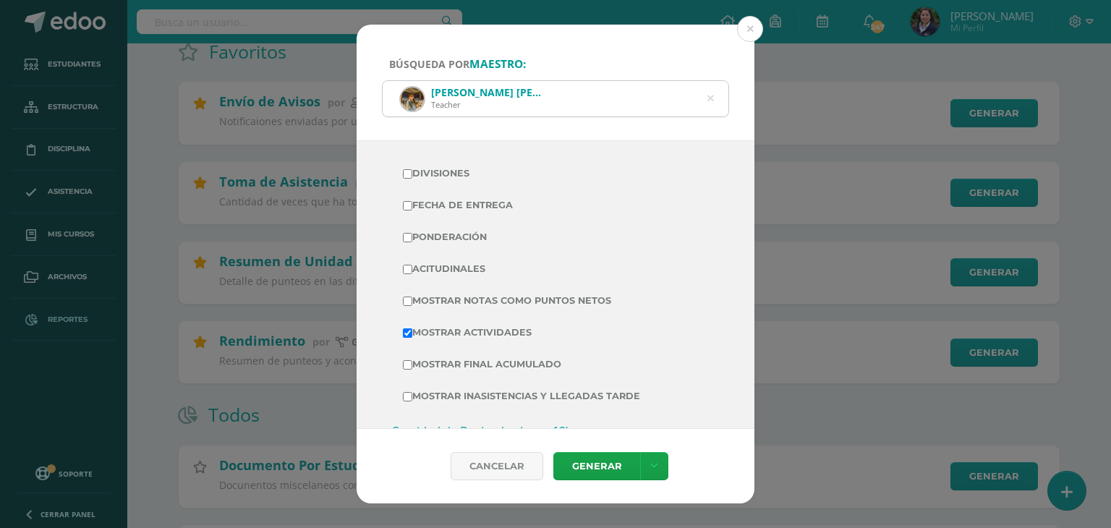
drag, startPoint x: 422, startPoint y: 169, endPoint x: 422, endPoint y: 212, distance: 42.7
click at [422, 212] on tbody "Divisiones Fecha de Entrega Ponderación Acitudinales Mostrar Notas Como Puntos …" at bounding box center [555, 285] width 328 height 255
click at [422, 212] on label "Fecha de Entrega" at bounding box center [555, 205] width 305 height 20
click at [412, 210] on input "Fecha de Entrega" at bounding box center [407, 205] width 9 height 9
checkbox input "true"
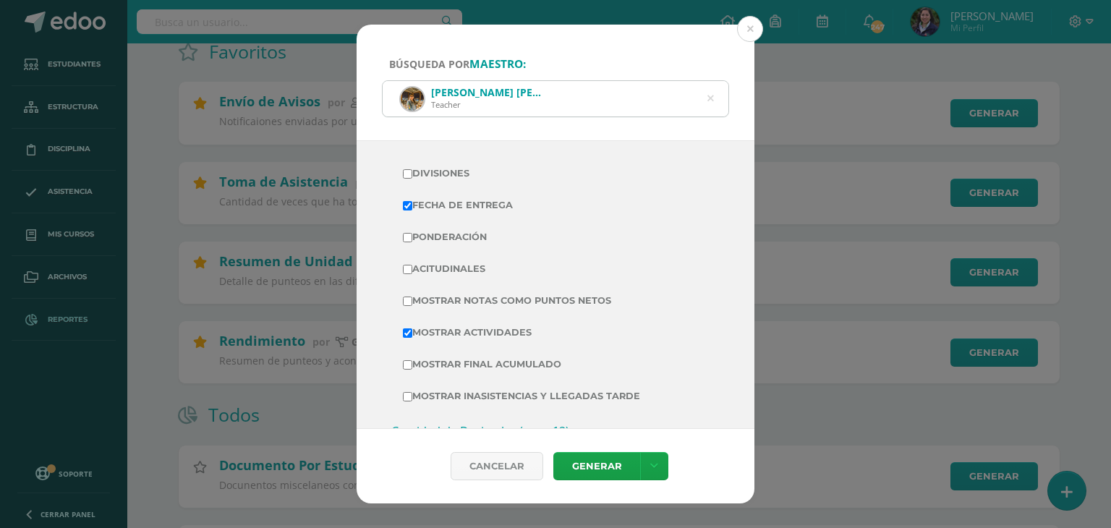
click at [411, 179] on label "Divisiones" at bounding box center [555, 173] width 305 height 20
click at [411, 179] on input "Divisiones" at bounding box center [407, 173] width 9 height 9
checkbox input "true"
click at [407, 237] on input "Ponderación" at bounding box center [407, 237] width 9 height 9
checkbox input "true"
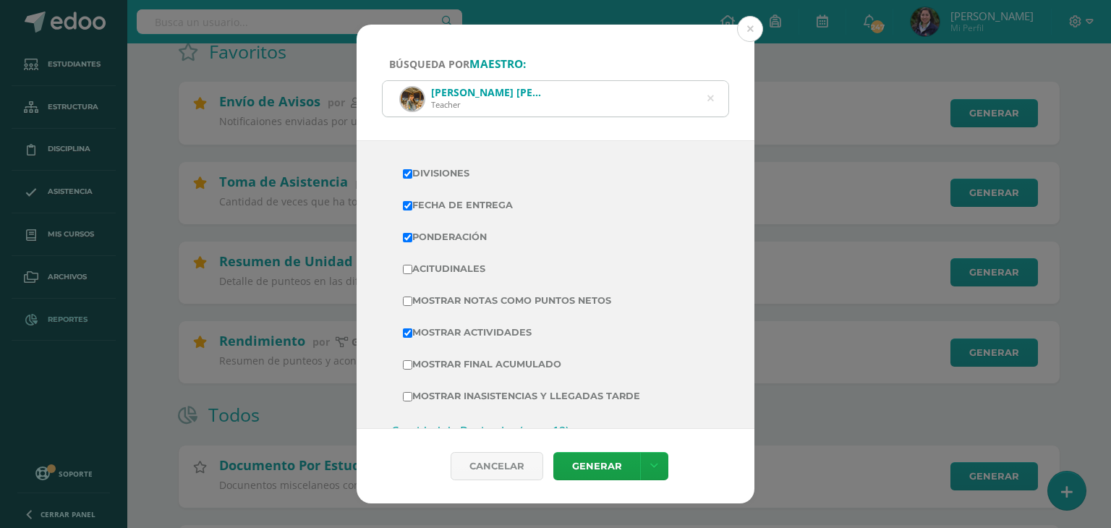
click at [404, 267] on input "Acitudinales" at bounding box center [407, 269] width 9 height 9
checkbox input "true"
click at [607, 477] on link "Generar" at bounding box center [596, 466] width 87 height 28
click at [746, 14] on div "Búsqueda por maestro: [PERSON_NAME] [PERSON_NAME] Teacher [PERSON_NAME] Ciclo: …" at bounding box center [555, 264] width 1111 height 528
